Goal: Task Accomplishment & Management: Complete application form

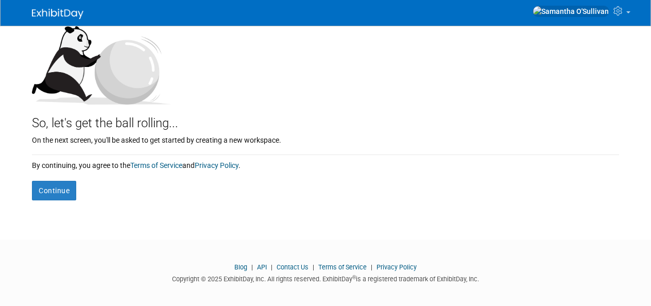
scroll to position [119, 0]
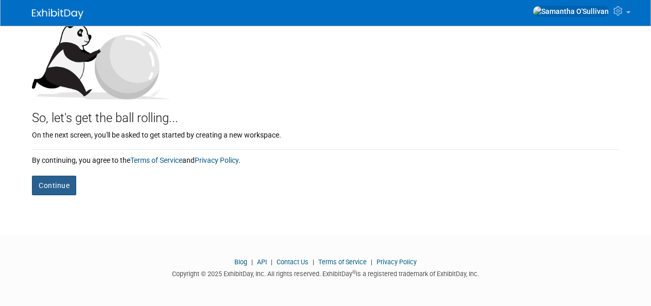
click at [61, 176] on button "Continue" at bounding box center [54, 186] width 44 height 20
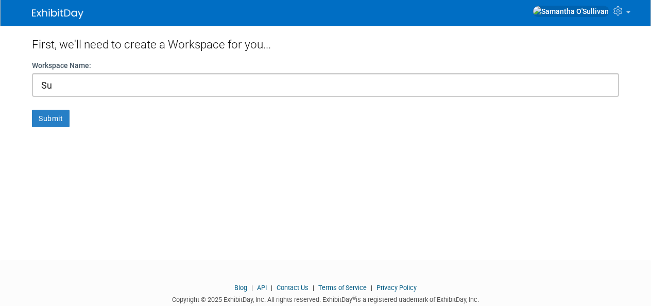
type input "S"
type input "DuraTex"
click at [50, 116] on button "Submit" at bounding box center [51, 119] width 38 height 18
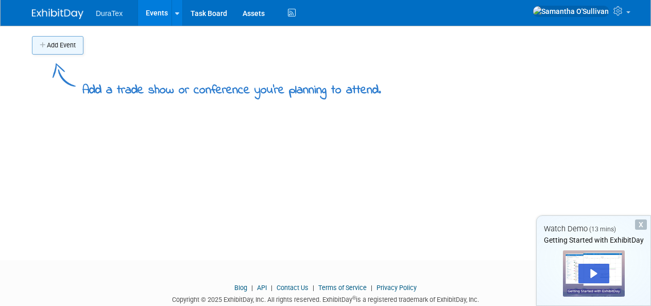
click at [67, 47] on button "Add Event" at bounding box center [57, 45] width 51 height 19
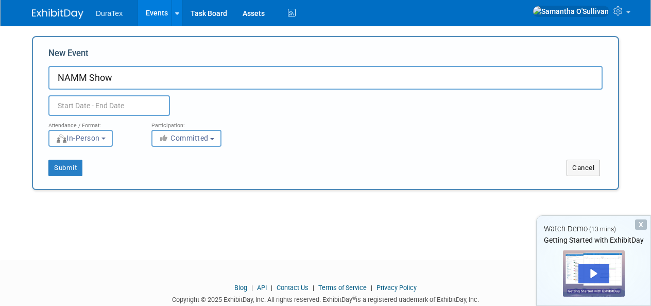
type input "NAMM Show"
click at [97, 101] on input "text" at bounding box center [109, 105] width 122 height 21
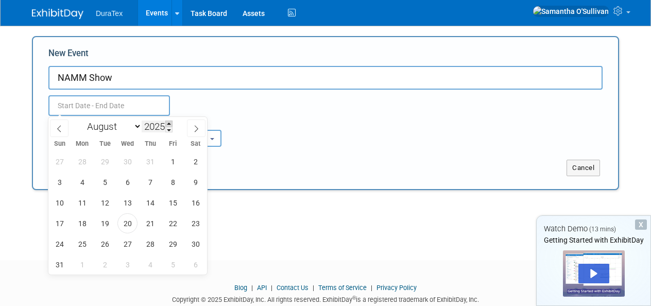
click at [172, 125] on span at bounding box center [168, 123] width 7 height 6
type input "2026"
click at [136, 126] on select "January February March April May June July August September October November De…" at bounding box center [111, 126] width 59 height 13
select select "0"
click at [153, 223] on span "22" at bounding box center [150, 223] width 20 height 20
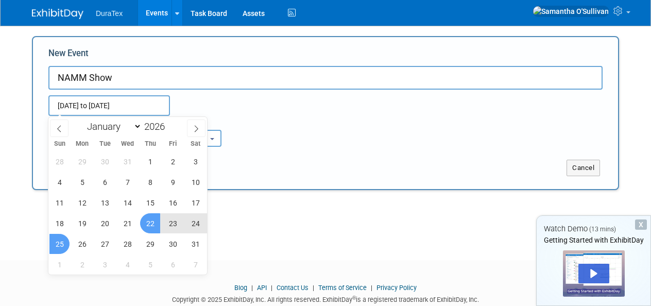
click at [60, 240] on span "25" at bounding box center [59, 244] width 20 height 20
type input "Jan 22, 2026 to Jan 25, 2026"
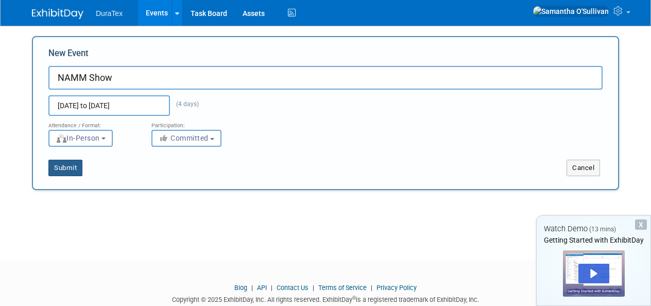
click at [65, 171] on button "Submit" at bounding box center [65, 168] width 34 height 16
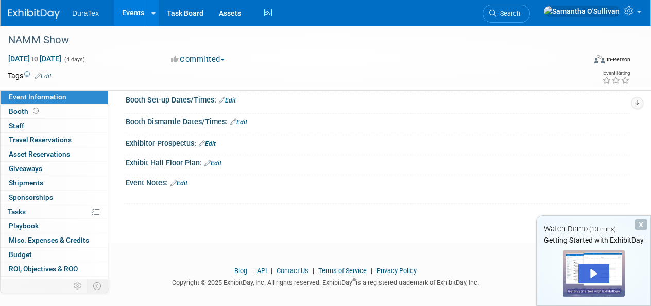
scroll to position [126, 0]
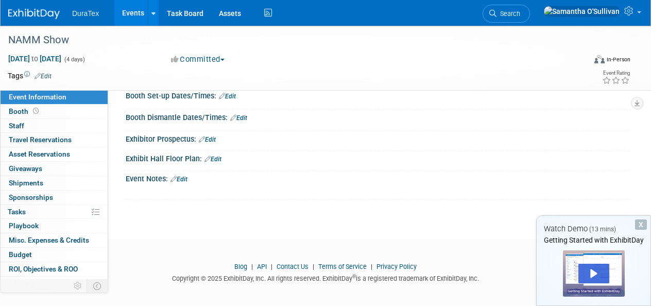
click at [641, 226] on div "X" at bounding box center [641, 224] width 12 height 10
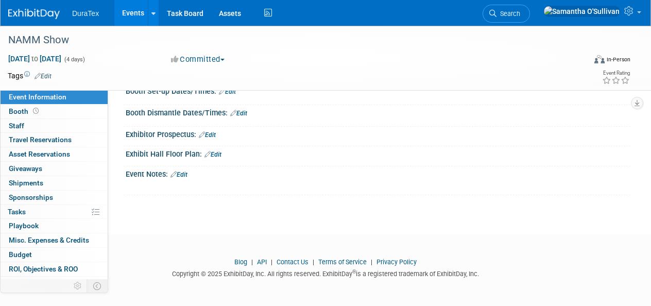
scroll to position [129, 0]
click at [199, 8] on link "Task Board" at bounding box center [185, 13] width 52 height 26
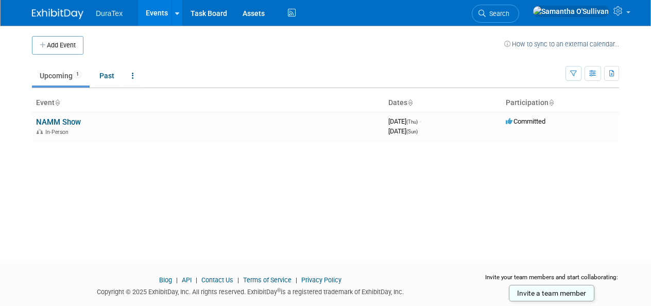
click at [112, 16] on span "DuraTex" at bounding box center [109, 13] width 27 height 8
click at [53, 15] on img at bounding box center [57, 14] width 51 height 10
click at [616, 8] on link at bounding box center [581, 13] width 108 height 26
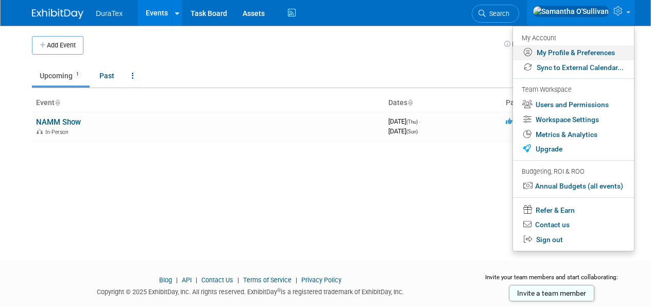
click at [576, 54] on link "My Profile & Preferences" at bounding box center [573, 52] width 121 height 15
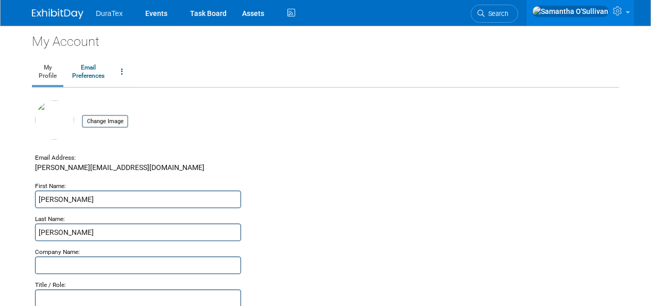
click at [62, 15] on img at bounding box center [57, 14] width 51 height 10
